Goal: Transaction & Acquisition: Obtain resource

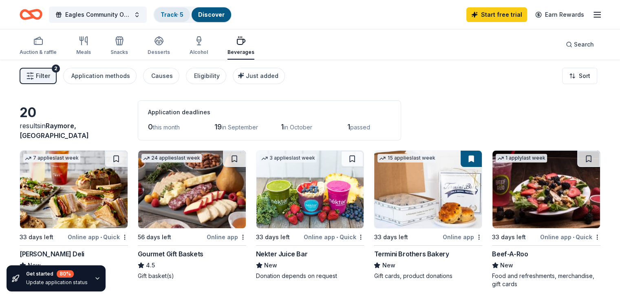
click at [183, 14] on link "Track · 5" at bounding box center [172, 14] width 23 height 7
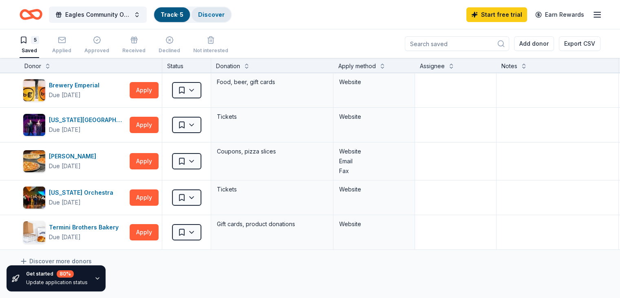
click at [225, 13] on link "Discover" at bounding box center [211, 14] width 27 height 7
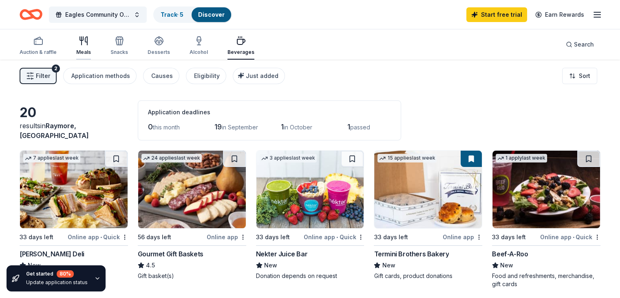
click at [91, 46] on div "Meals" at bounding box center [83, 46] width 15 height 20
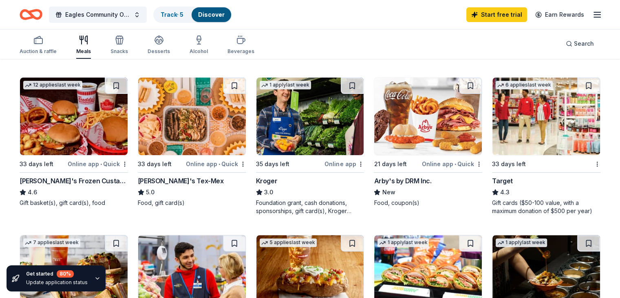
scroll to position [245, 0]
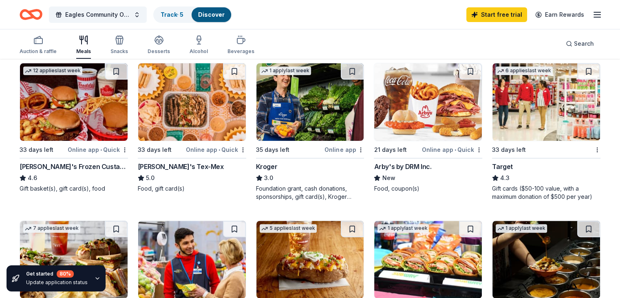
click at [394, 165] on div "Arby's by DRM Inc." at bounding box center [402, 166] width 57 height 10
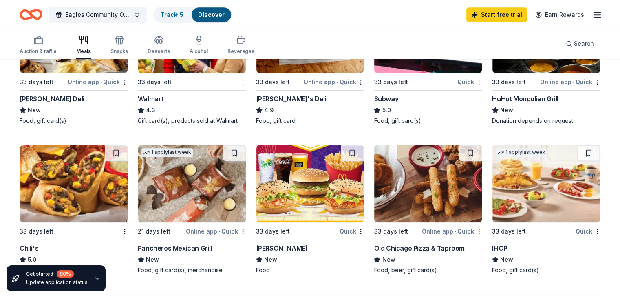
scroll to position [489, 0]
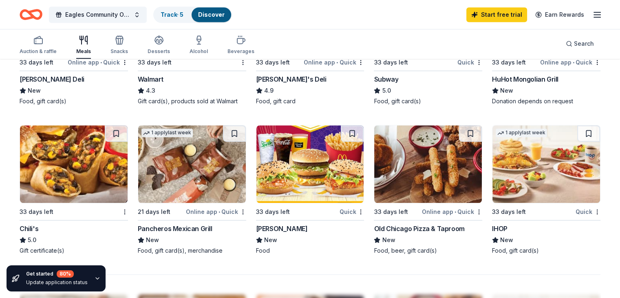
click at [316, 189] on img at bounding box center [310, 163] width 108 height 77
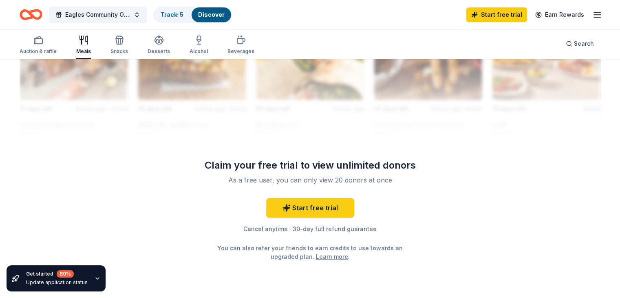
scroll to position [775, 0]
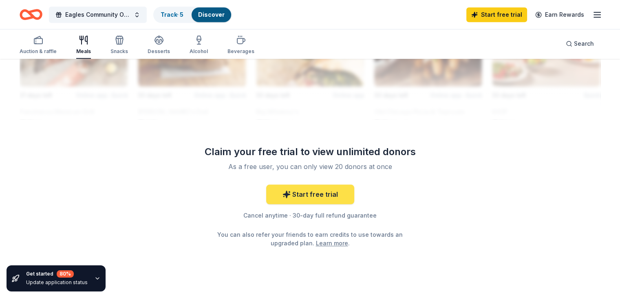
click at [318, 191] on link "Start free trial" at bounding box center [310, 194] width 88 height 20
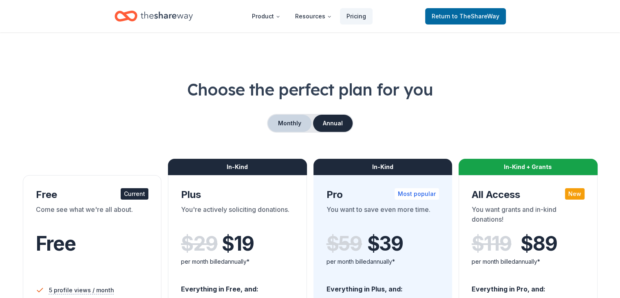
click at [285, 119] on button "Monthly" at bounding box center [290, 123] width 44 height 17
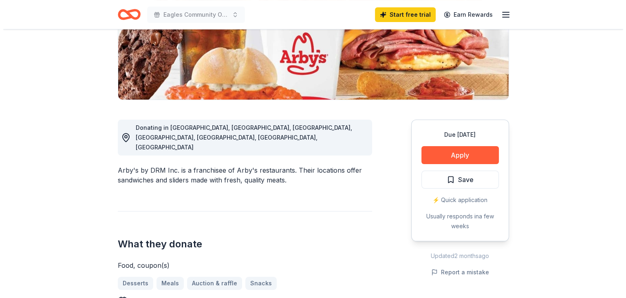
scroll to position [163, 0]
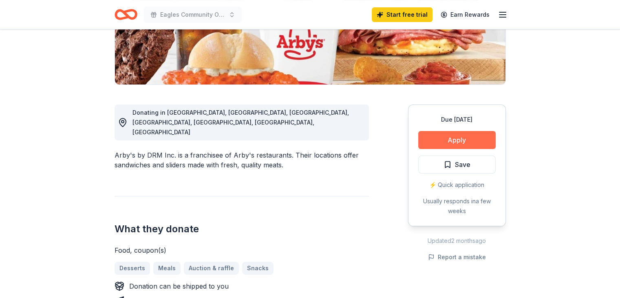
click at [465, 140] on button "Apply" at bounding box center [456, 140] width 77 height 18
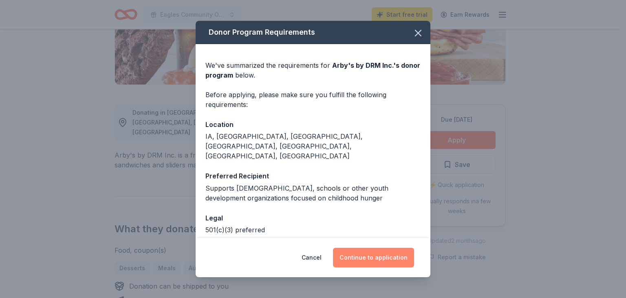
click at [378, 259] on button "Continue to application" at bounding box center [373, 258] width 81 height 20
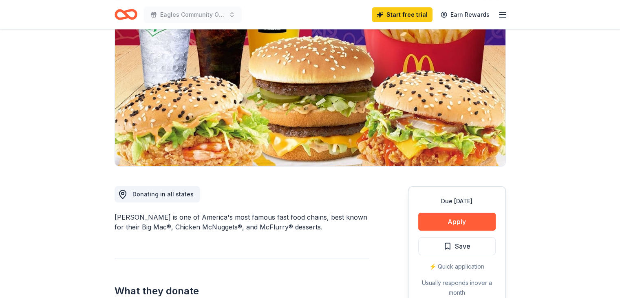
scroll to position [122, 0]
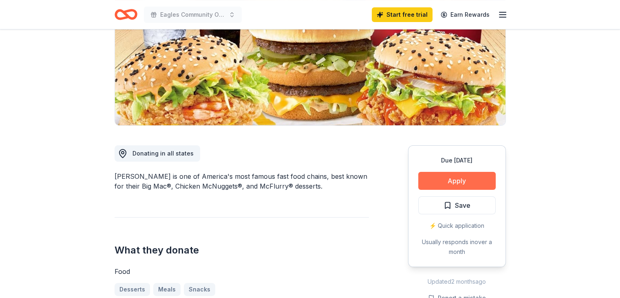
click at [453, 181] on button "Apply" at bounding box center [456, 181] width 77 height 18
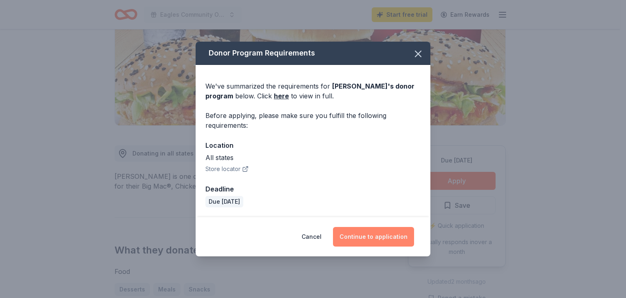
click at [374, 237] on button "Continue to application" at bounding box center [373, 237] width 81 height 20
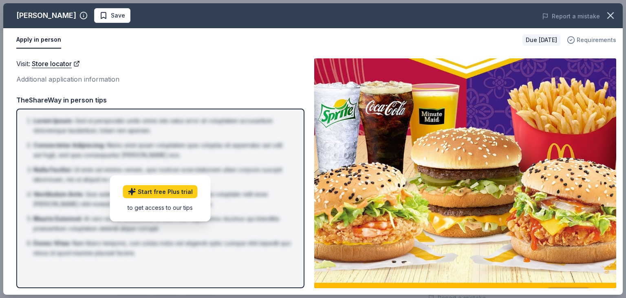
click at [587, 41] on span "Requirements" at bounding box center [597, 40] width 40 height 10
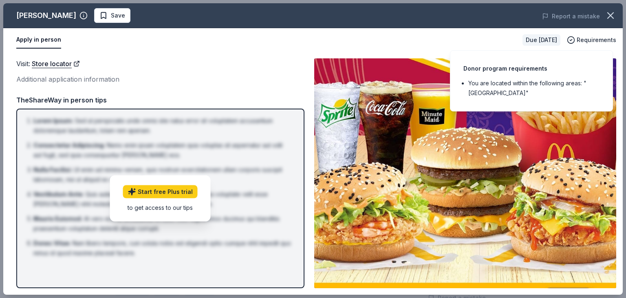
click at [520, 84] on li "You are located within the following areas: "USA"" at bounding box center [534, 88] width 131 height 20
click at [620, 66] on div "Visit : Store locator Additional application information Visit : Store locator …" at bounding box center [313, 173] width 620 height 243
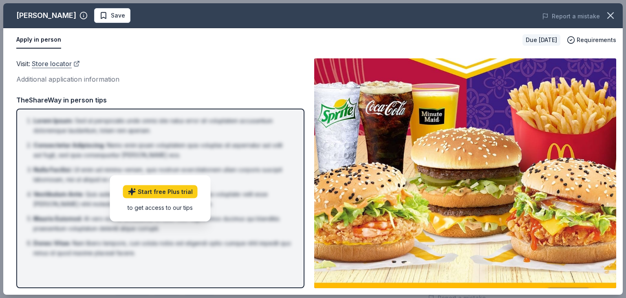
click at [46, 63] on link "Store locator" at bounding box center [56, 63] width 48 height 11
click at [615, 15] on icon "button" at bounding box center [610, 15] width 11 height 11
